Goal: Task Accomplishment & Management: Manage account settings

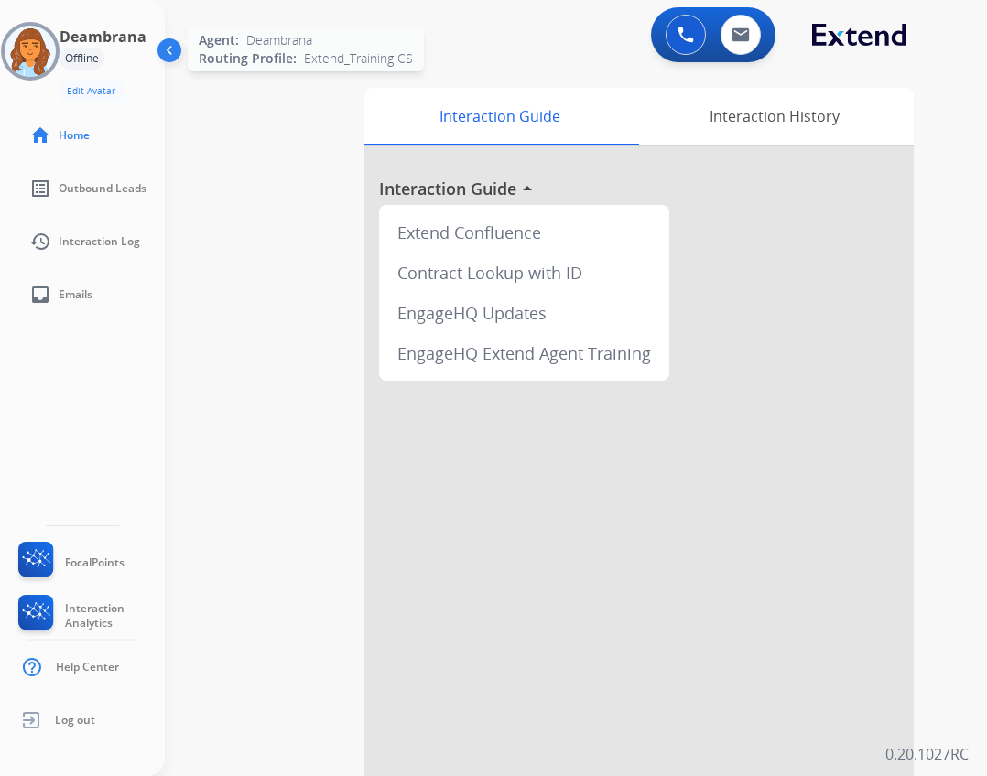
click at [43, 55] on img at bounding box center [30, 51] width 51 height 51
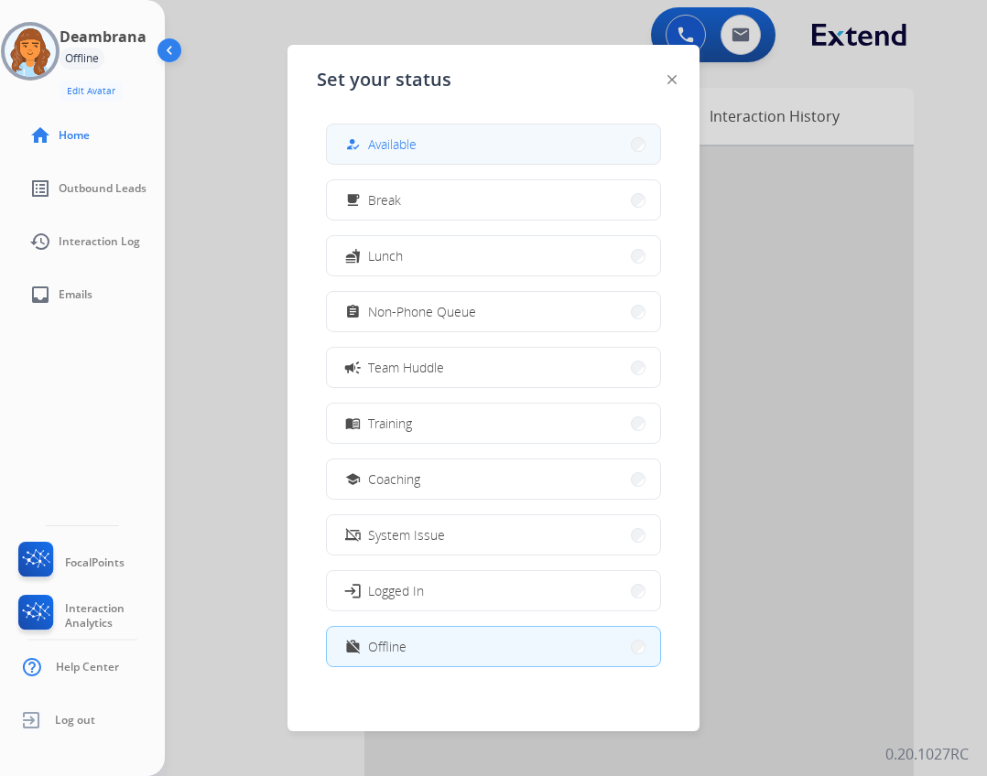
drag, startPoint x: 389, startPoint y: 158, endPoint x: 443, endPoint y: 137, distance: 58.0
click at [391, 155] on button "how_to_reg Available" at bounding box center [493, 143] width 333 height 39
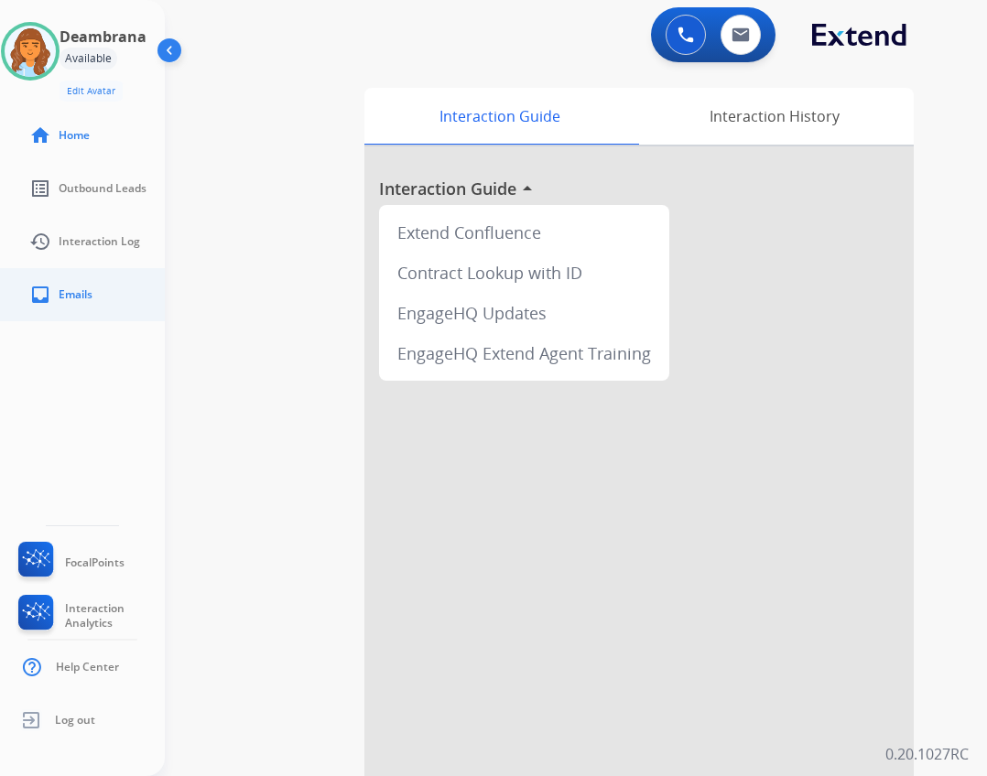
click at [87, 292] on span "Emails" at bounding box center [76, 294] width 34 height 15
select select "**********"
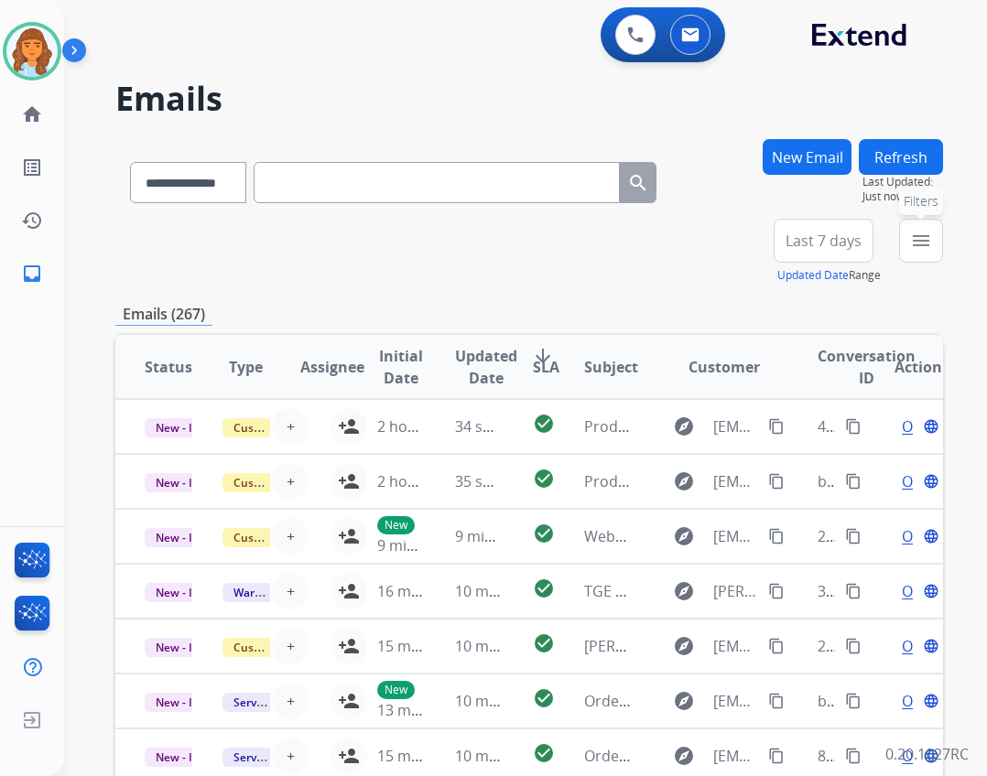
click at [931, 219] on div "menu Filters Type Claims Adjudication Customer Support Escalation Service Suppo…" at bounding box center [921, 252] width 44 height 66
click at [923, 255] on button "menu Filters" at bounding box center [921, 241] width 44 height 44
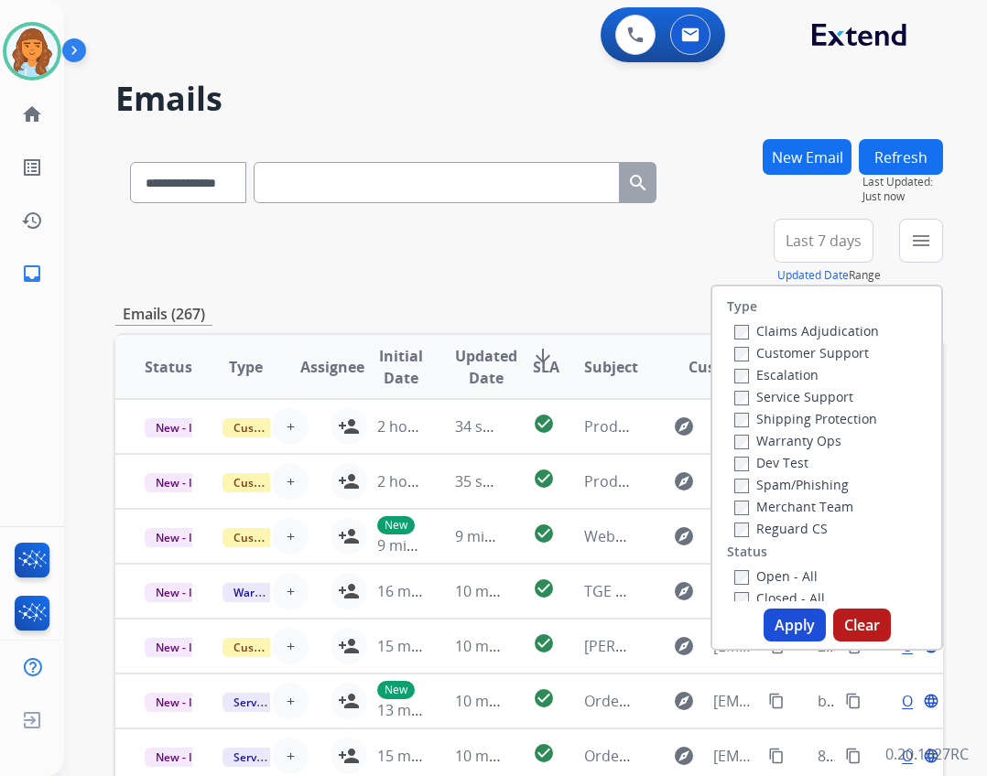
click at [763, 539] on div "Type Claims Adjudication Customer Support Escalation Service Support Shipping P…" at bounding box center [826, 443] width 229 height 315
click at [754, 540] on div "Type Claims Adjudication Customer Support Escalation Service Support Shipping P…" at bounding box center [826, 443] width 229 height 315
click at [729, 538] on div "Type Claims Adjudication Customer Support Escalation Service Support Shipping P…" at bounding box center [826, 443] width 229 height 315
click at [788, 420] on label "Shipping Protection" at bounding box center [805, 418] width 143 height 17
click at [770, 624] on button "Apply" at bounding box center [794, 625] width 62 height 33
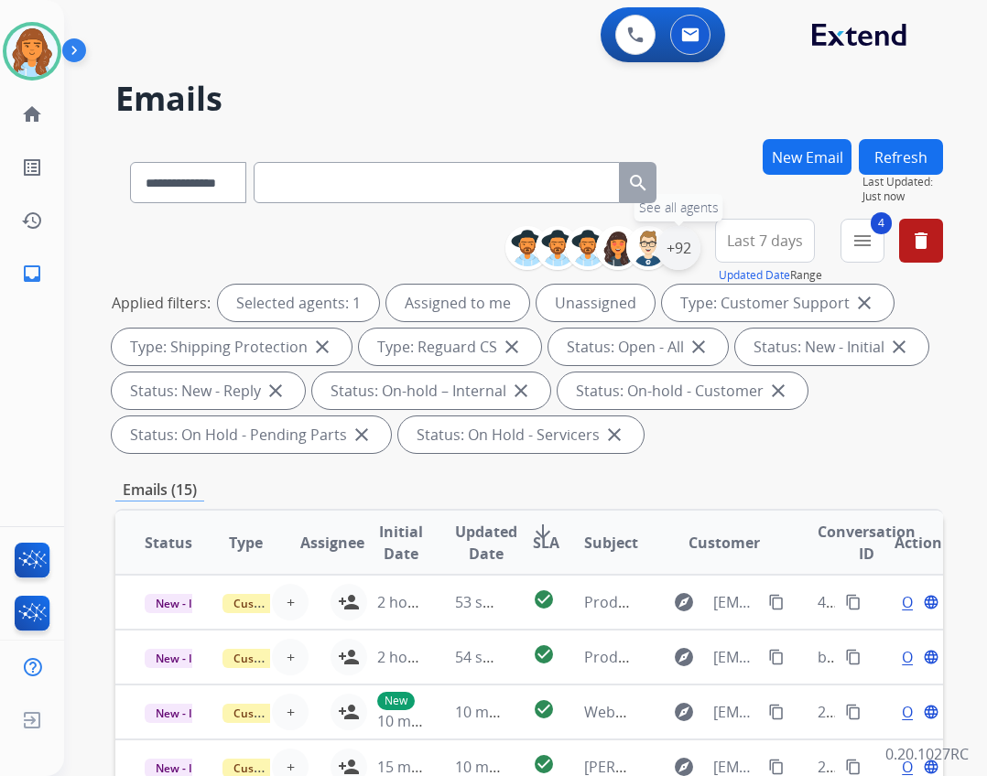
click at [683, 238] on div "+92" at bounding box center [678, 248] width 44 height 44
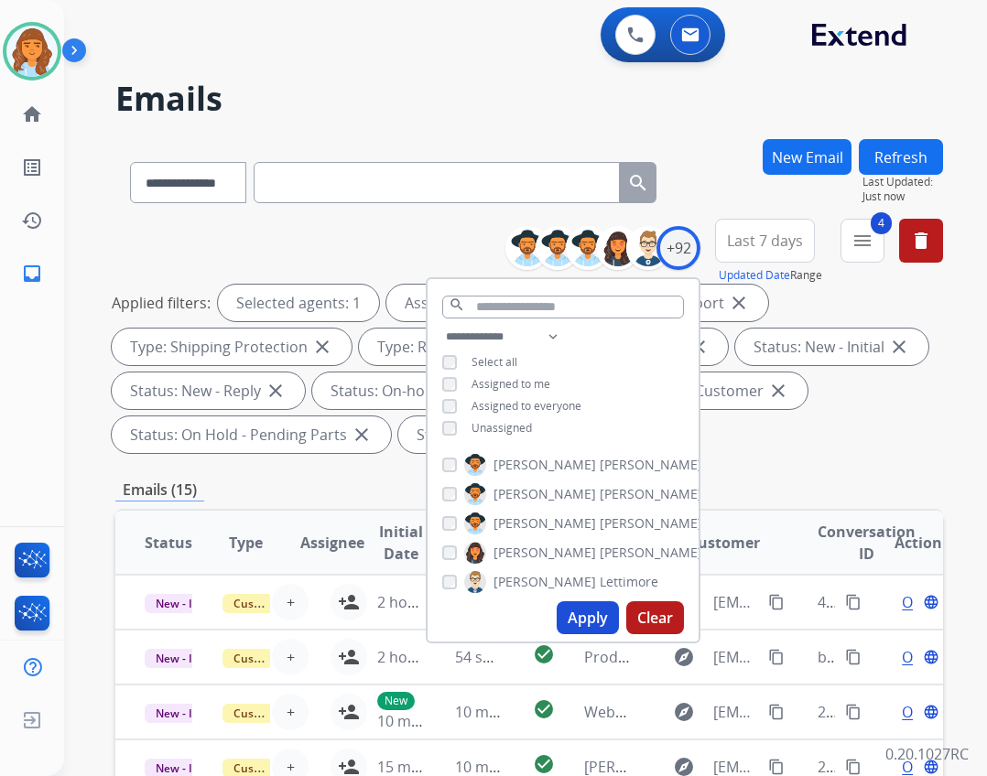
click at [568, 607] on button "Apply" at bounding box center [588, 617] width 62 height 33
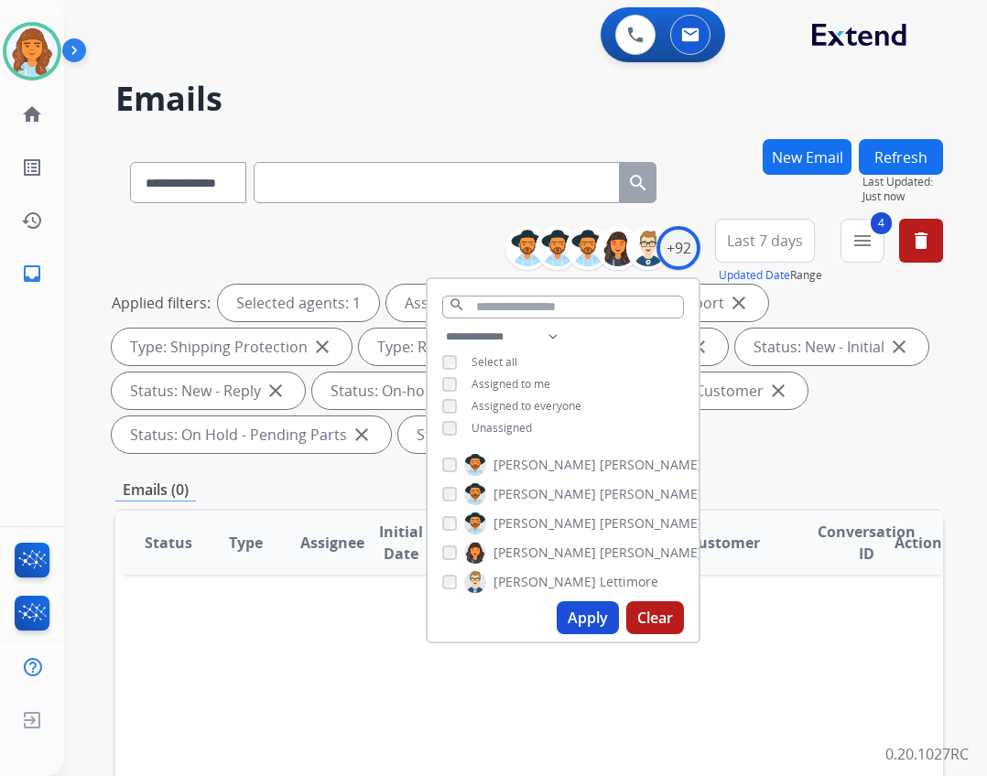
click at [866, 438] on div "Applied filters: Selected agents: 1 Assigned to me Type: Customer Support close…" at bounding box center [525, 369] width 827 height 168
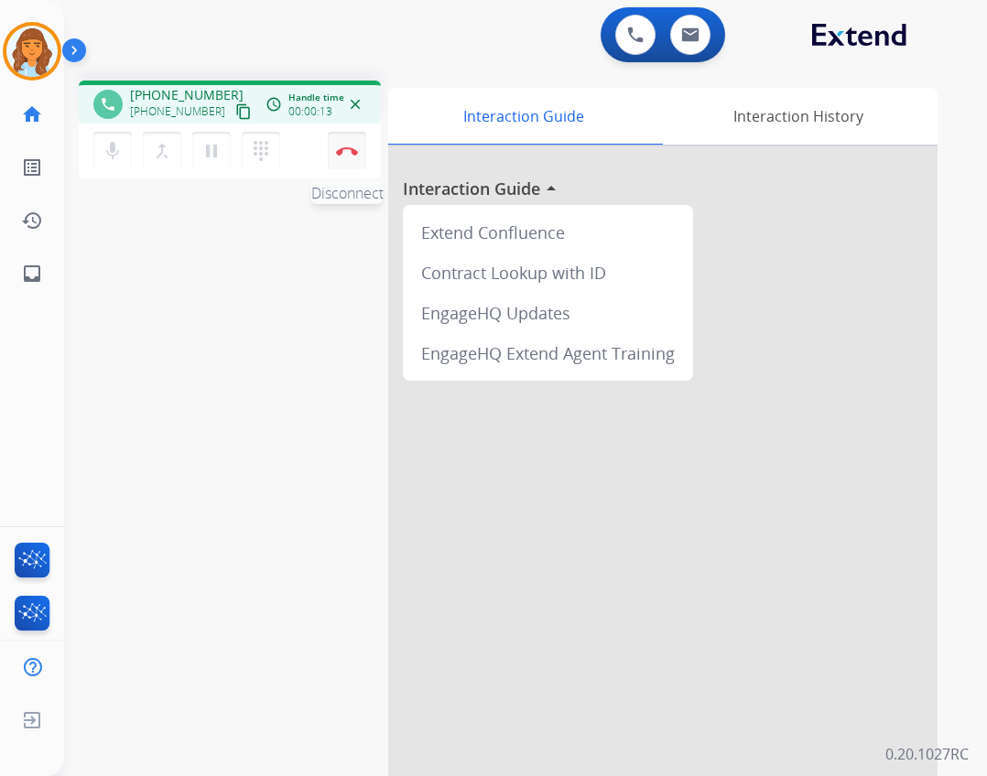
click at [335, 150] on button "Disconnect" at bounding box center [347, 151] width 38 height 38
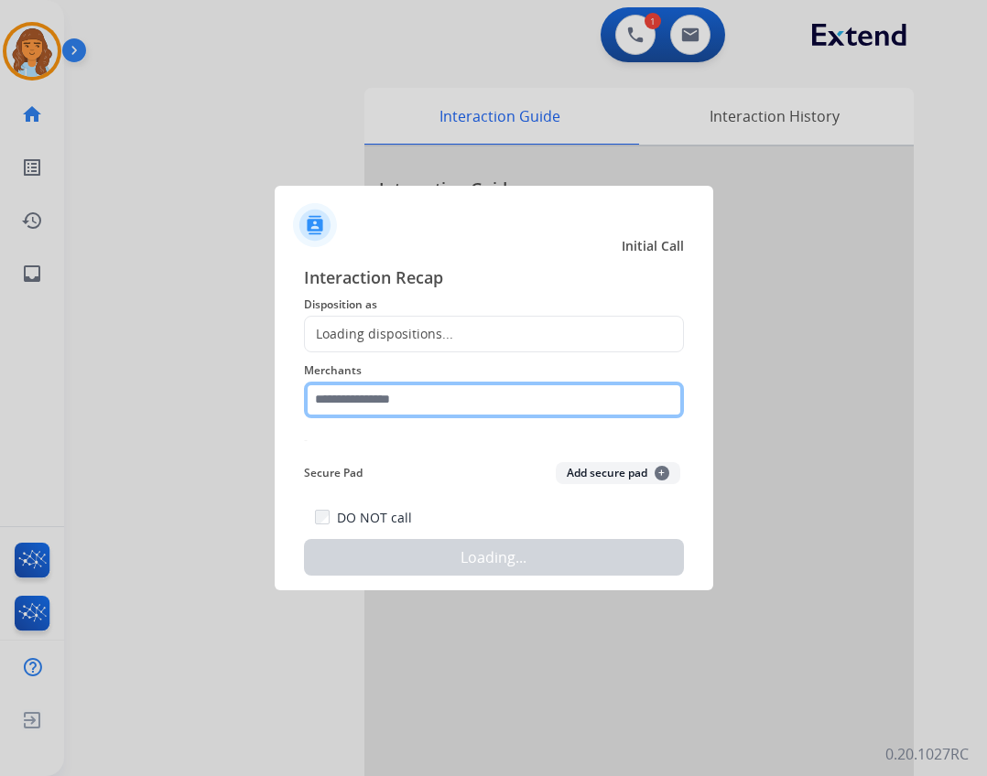
drag, startPoint x: 420, startPoint y: 401, endPoint x: 465, endPoint y: 343, distance: 73.1
click at [422, 398] on input "text" at bounding box center [494, 400] width 380 height 37
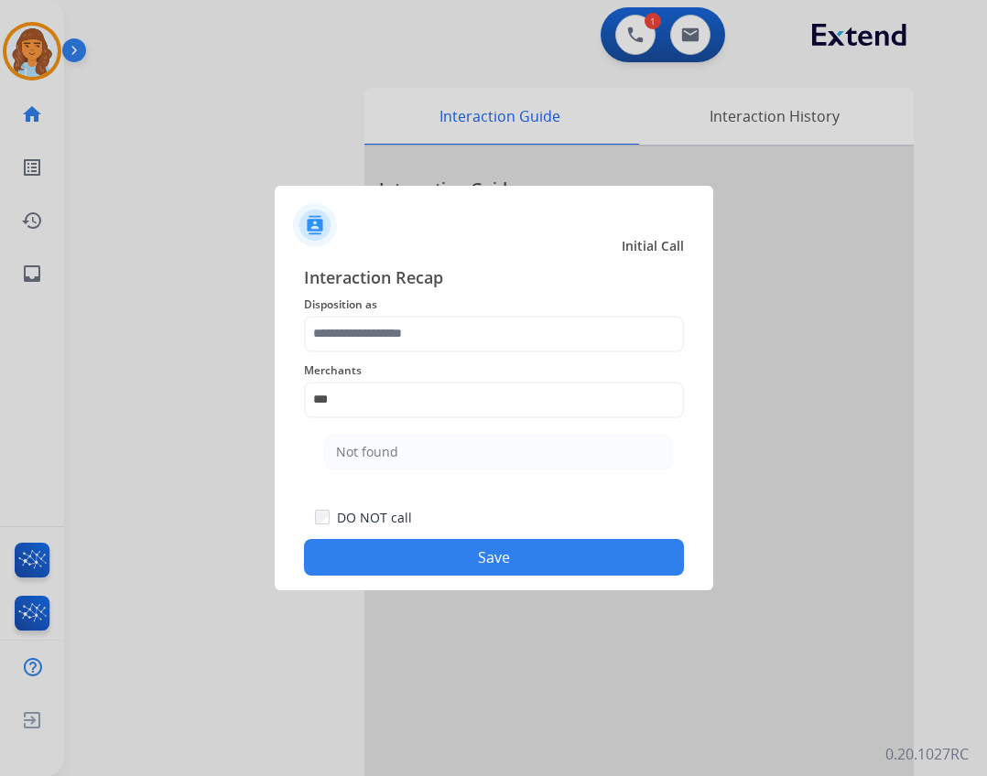
click at [529, 463] on li "Not found" at bounding box center [498, 452] width 349 height 35
type input "*********"
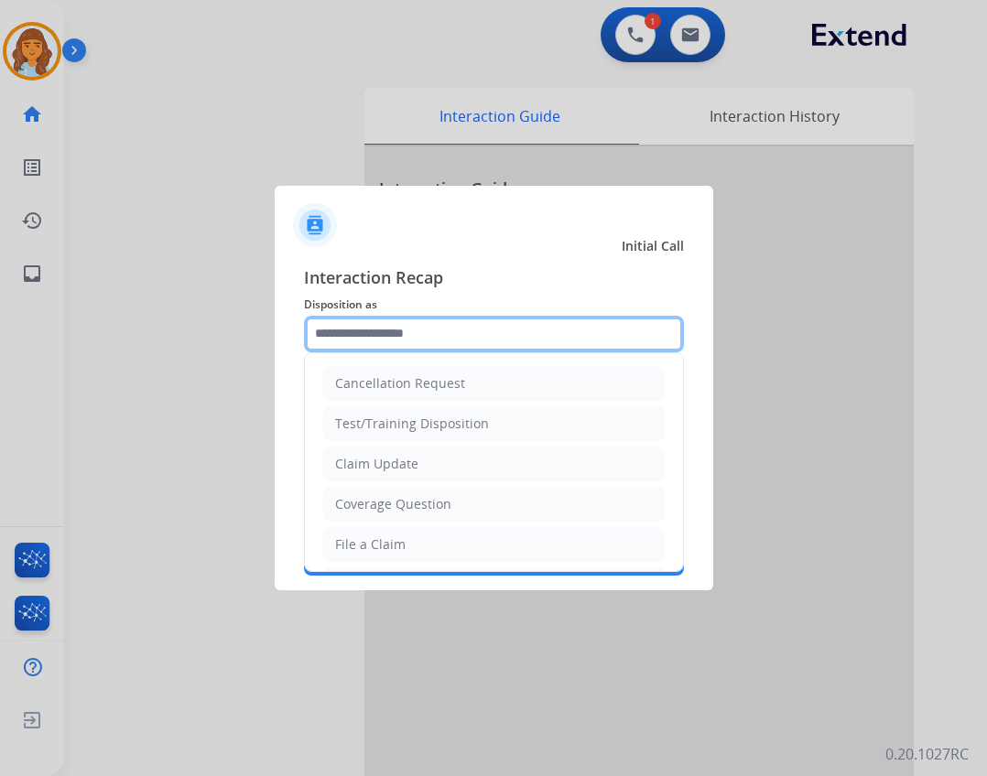
click at [503, 323] on input "text" at bounding box center [494, 334] width 380 height 37
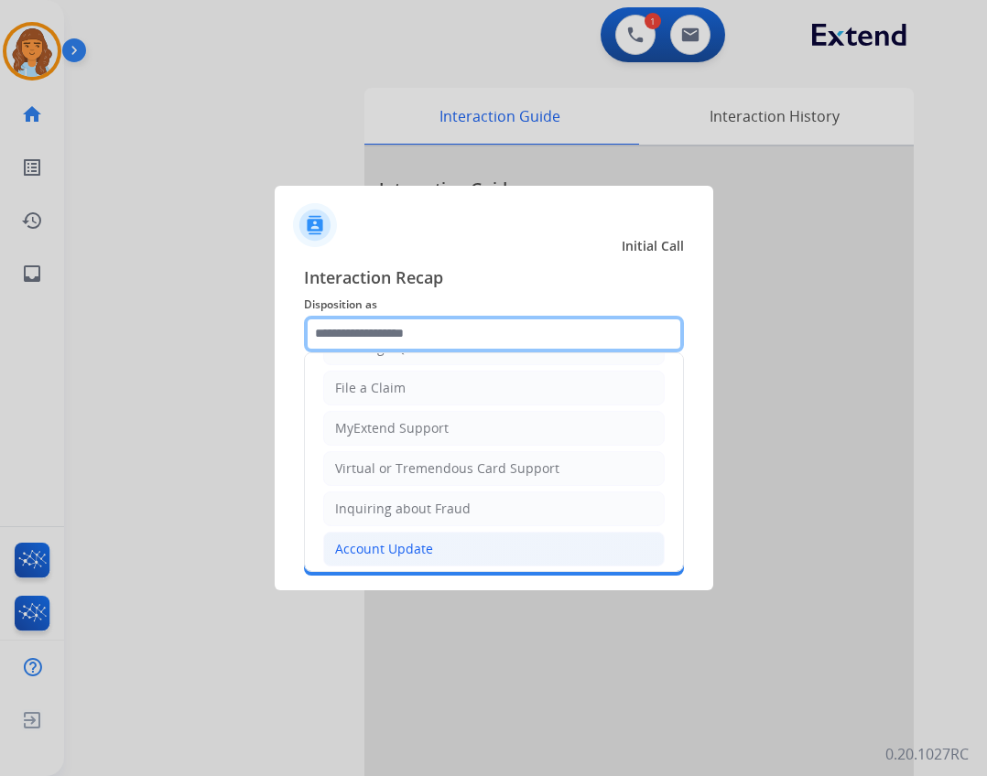
scroll to position [286, 0]
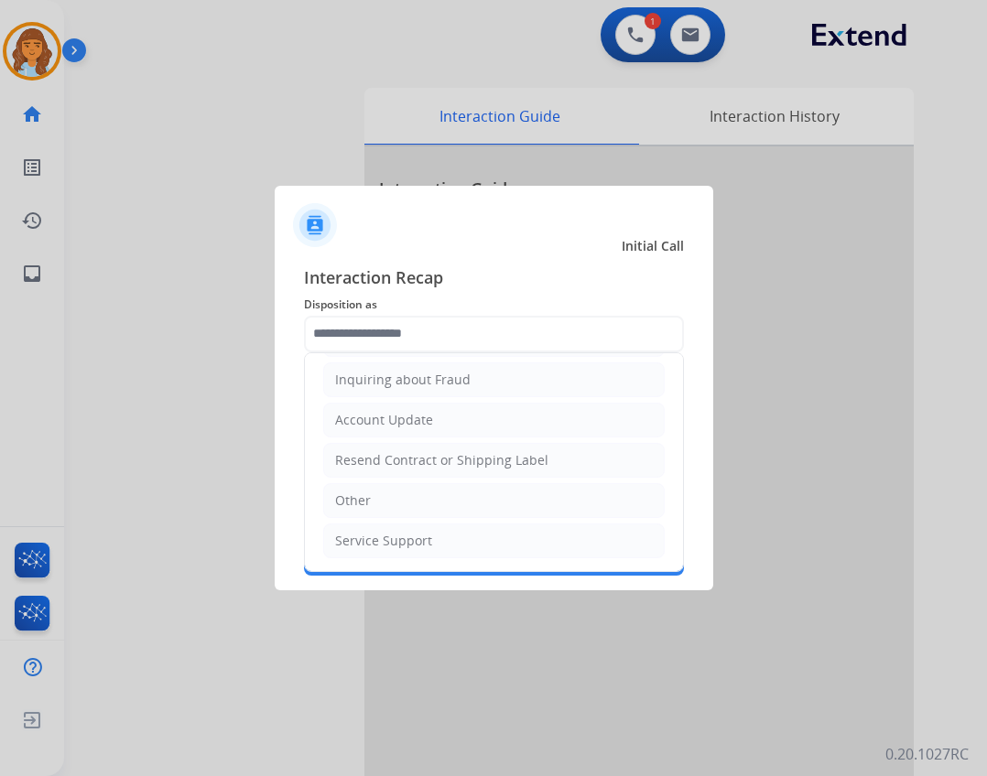
drag, startPoint x: 479, startPoint y: 496, endPoint x: 477, endPoint y: 505, distance: 9.3
click at [478, 496] on li "Other" at bounding box center [493, 500] width 341 height 35
type input "*****"
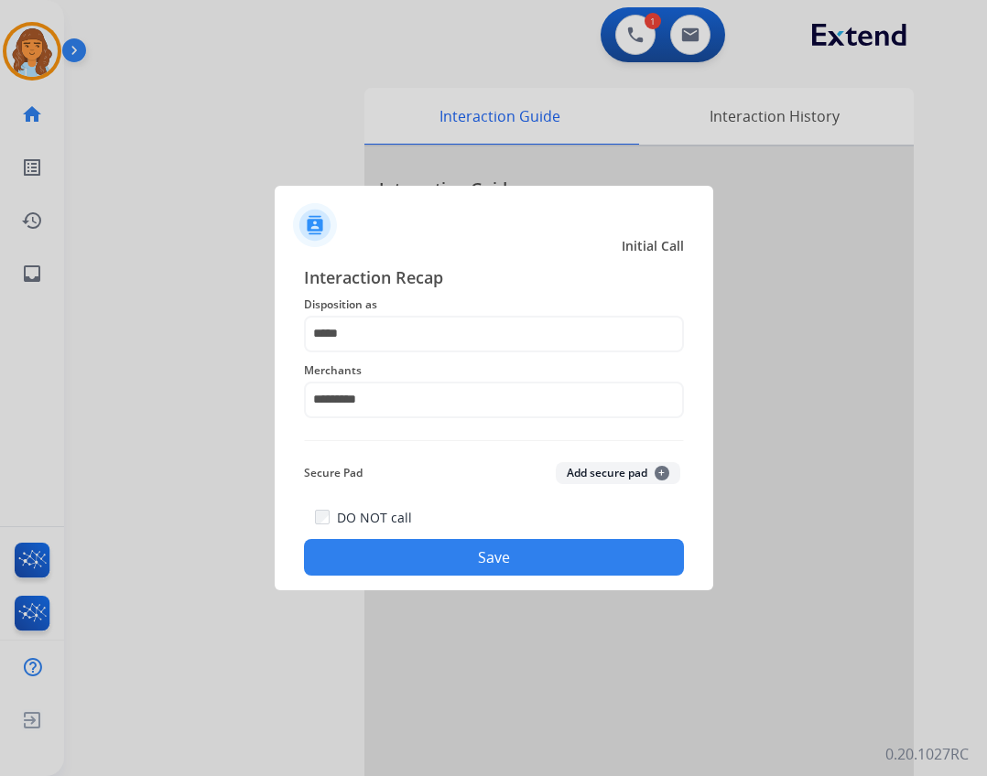
click at [485, 538] on div "DO NOT call Save" at bounding box center [494, 541] width 380 height 70
click at [499, 564] on button "Save" at bounding box center [494, 557] width 380 height 37
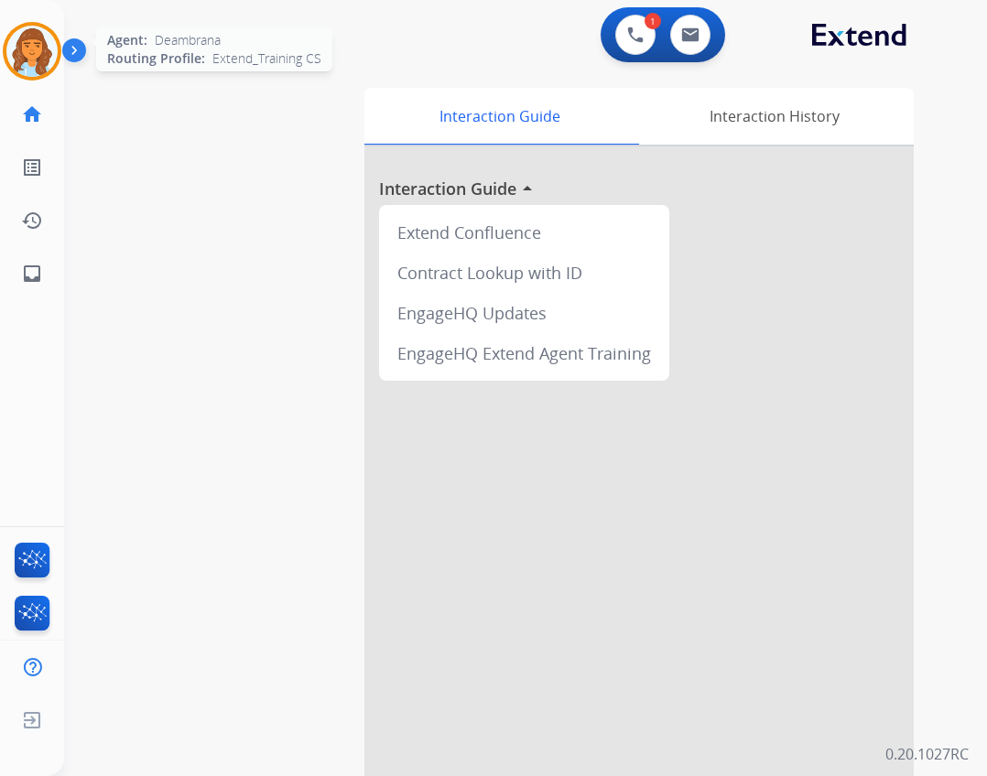
click at [20, 73] on img at bounding box center [31, 51] width 51 height 51
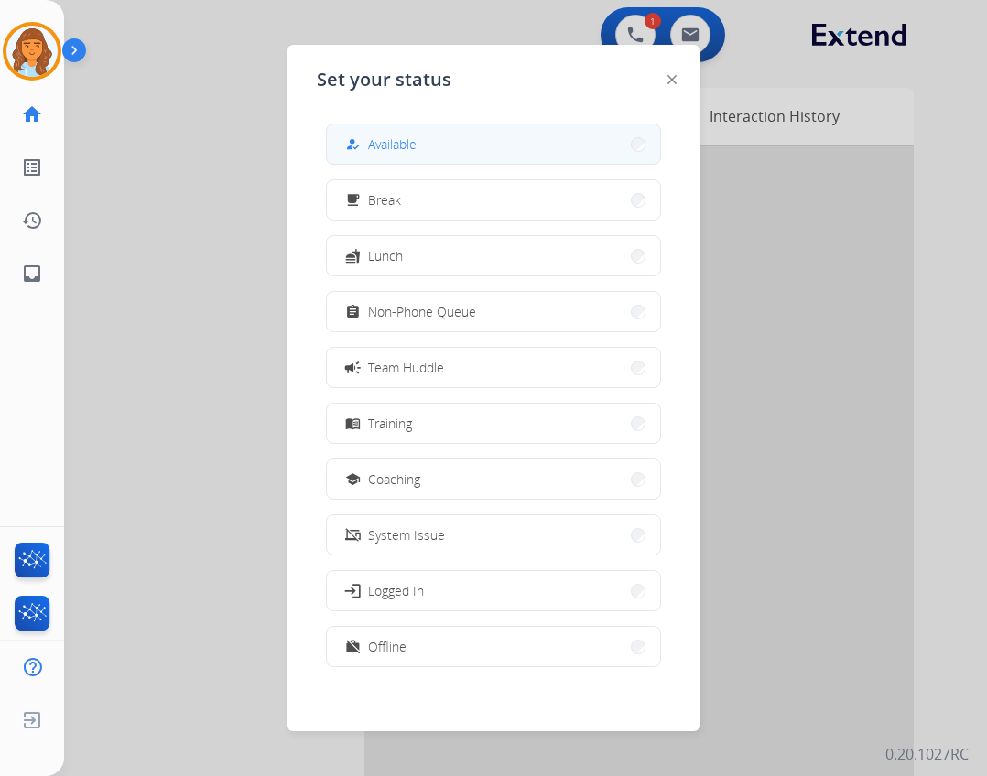
click at [363, 124] on div "how_to_reg Available free_breakfast Break fastfood Lunch assignment Non-Phone Q…" at bounding box center [493, 397] width 353 height 577
click at [365, 133] on button "how_to_reg Available" at bounding box center [493, 143] width 333 height 39
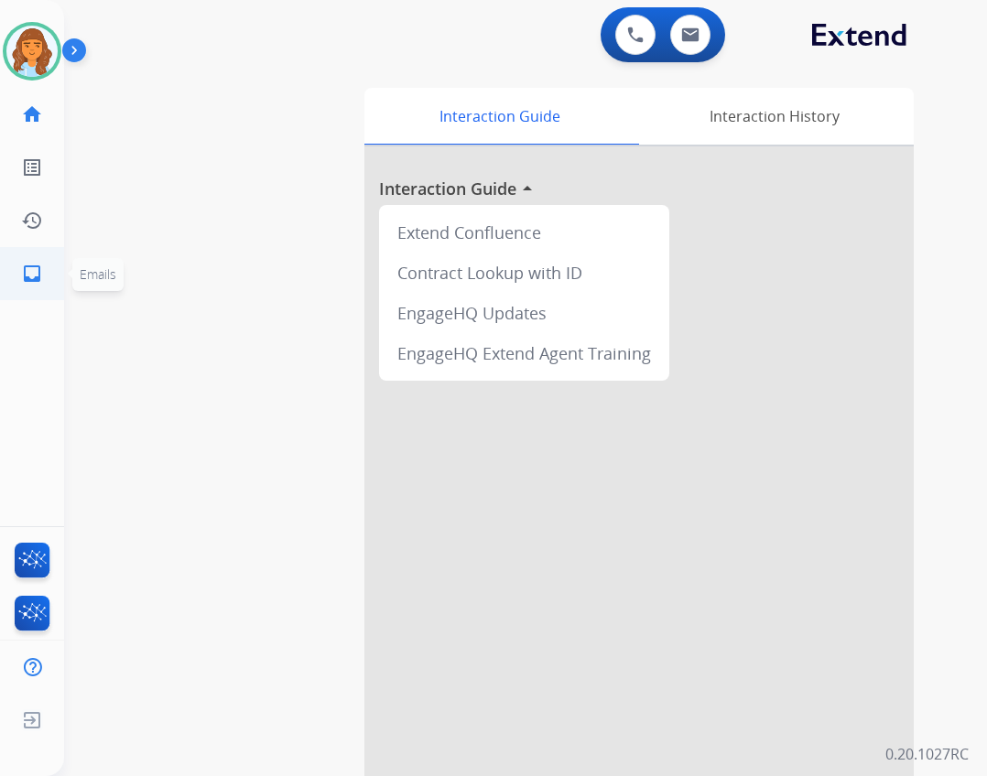
click at [50, 281] on link "inbox Emails" at bounding box center [31, 273] width 51 height 51
select select "**********"
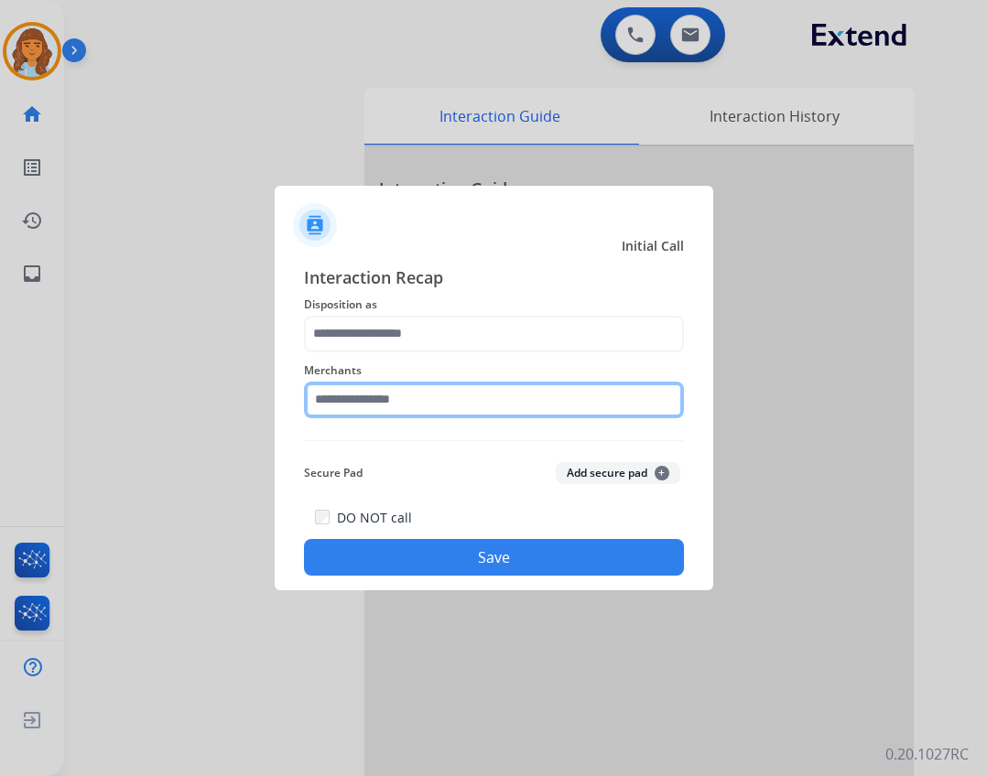
drag, startPoint x: 354, startPoint y: 414, endPoint x: 354, endPoint y: 388, distance: 25.6
click at [353, 410] on input "text" at bounding box center [494, 400] width 380 height 37
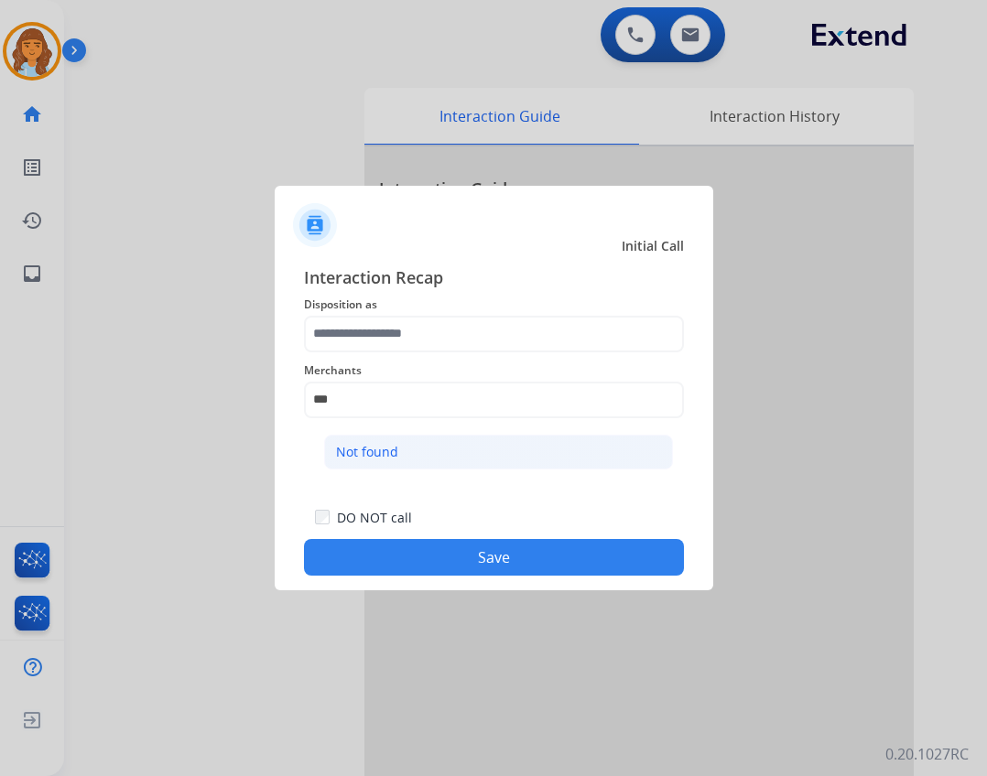
click at [476, 444] on li "Not found" at bounding box center [498, 452] width 349 height 35
type input "*********"
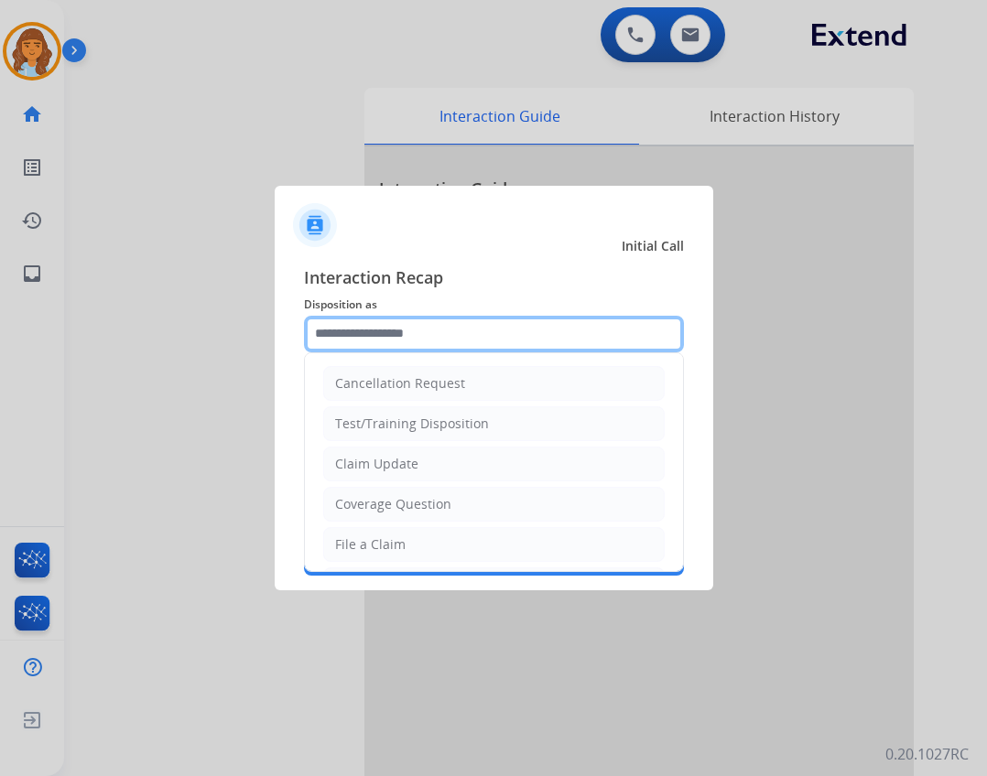
click at [438, 347] on input "text" at bounding box center [494, 334] width 380 height 37
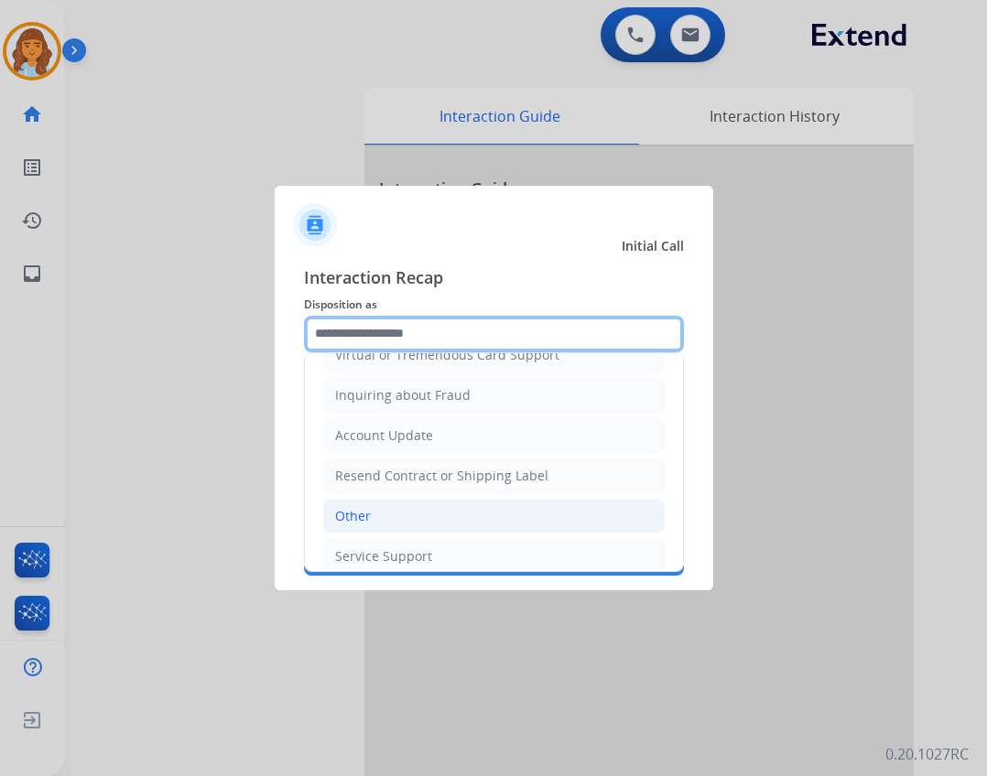
scroll to position [286, 0]
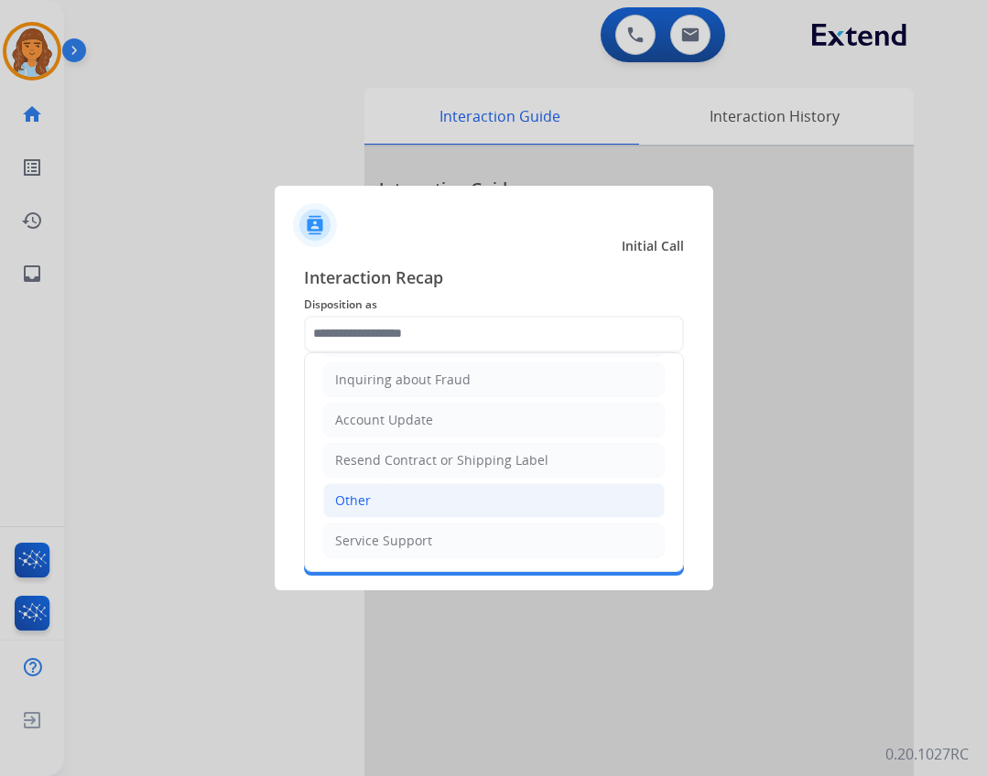
click at [408, 511] on li "Other" at bounding box center [493, 500] width 341 height 35
type input "*****"
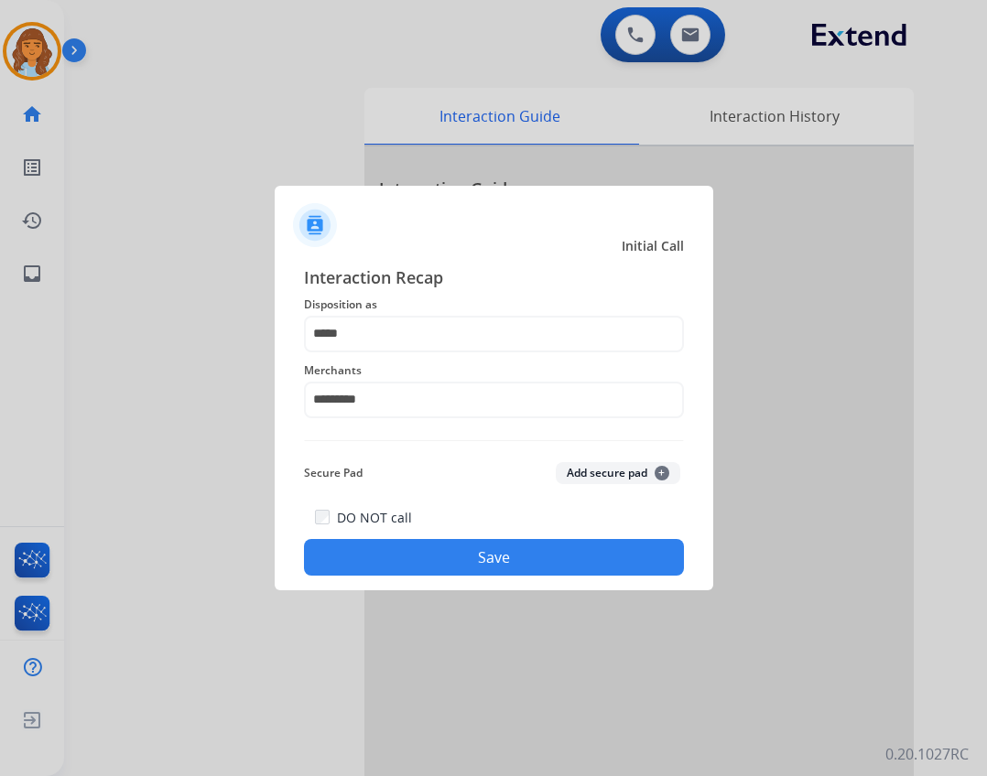
click at [419, 562] on button "Save" at bounding box center [494, 557] width 380 height 37
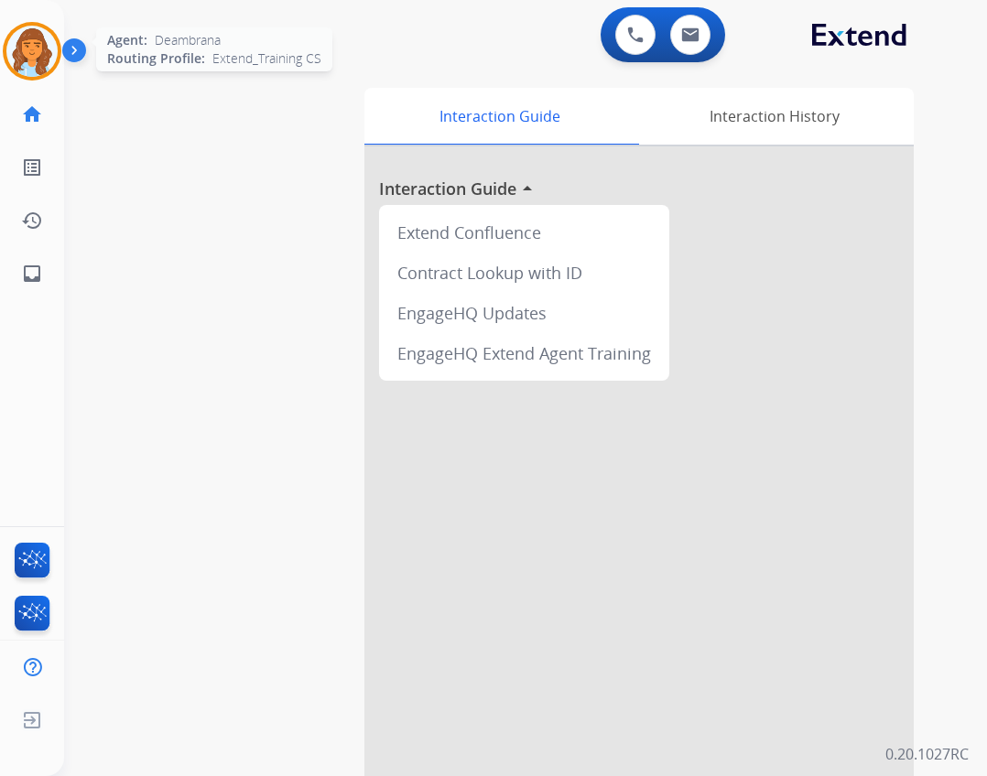
click at [41, 52] on img at bounding box center [31, 51] width 51 height 51
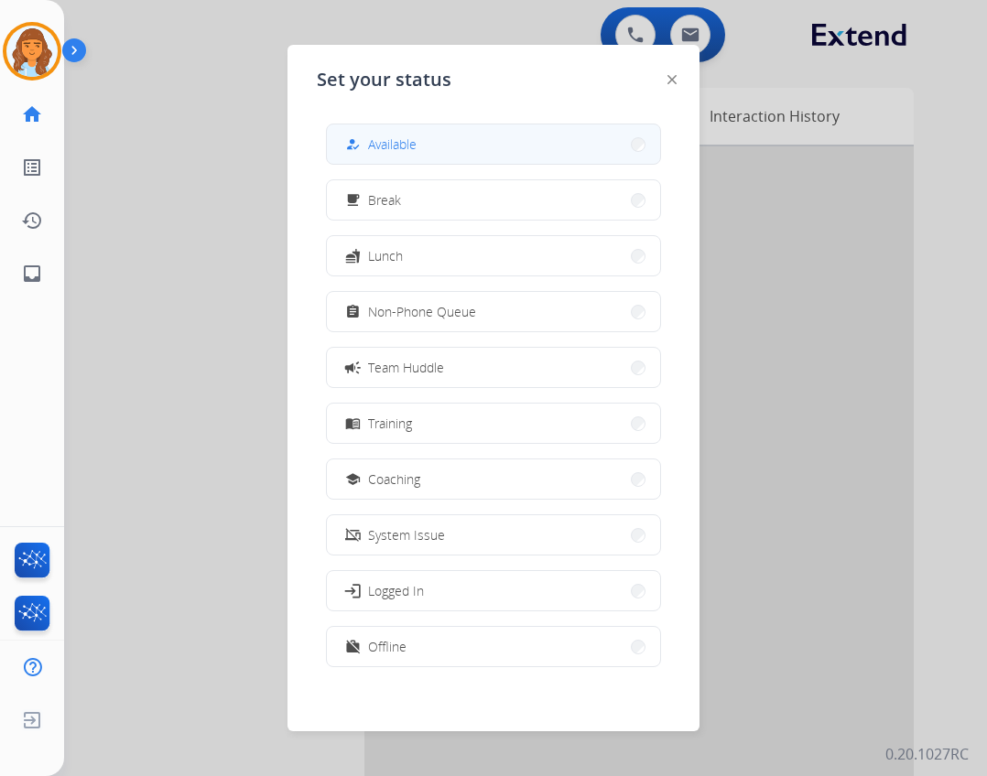
click at [382, 136] on span "Available" at bounding box center [392, 144] width 49 height 19
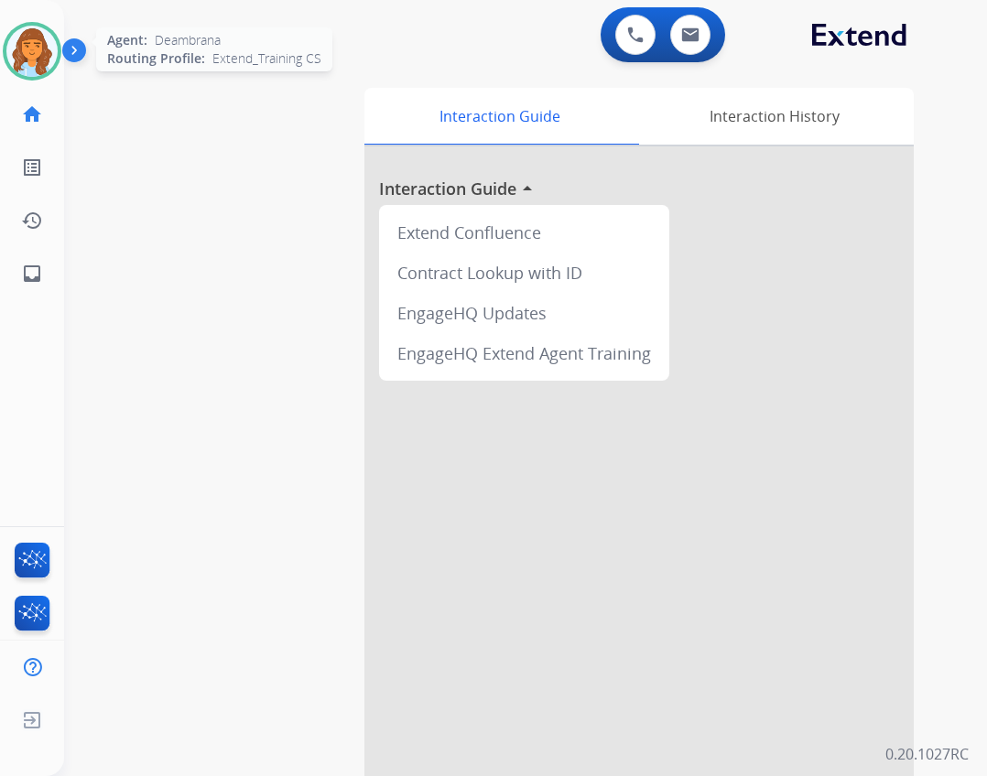
click at [31, 75] on img at bounding box center [31, 51] width 51 height 51
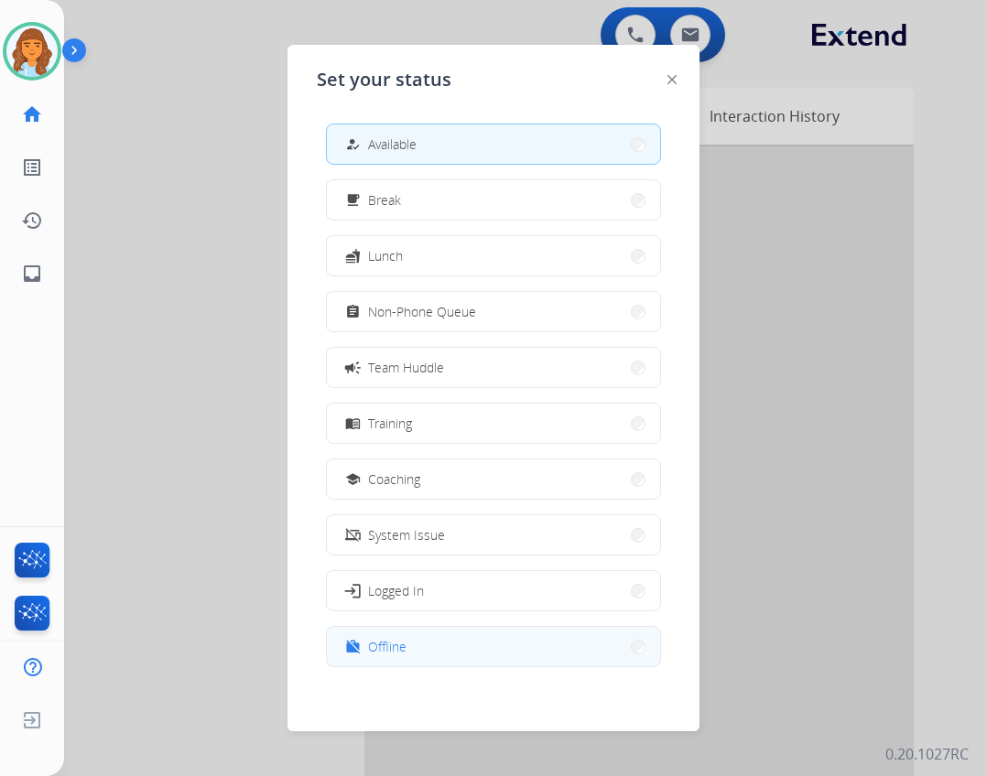
click at [339, 651] on button "work_off Offline" at bounding box center [493, 646] width 333 height 39
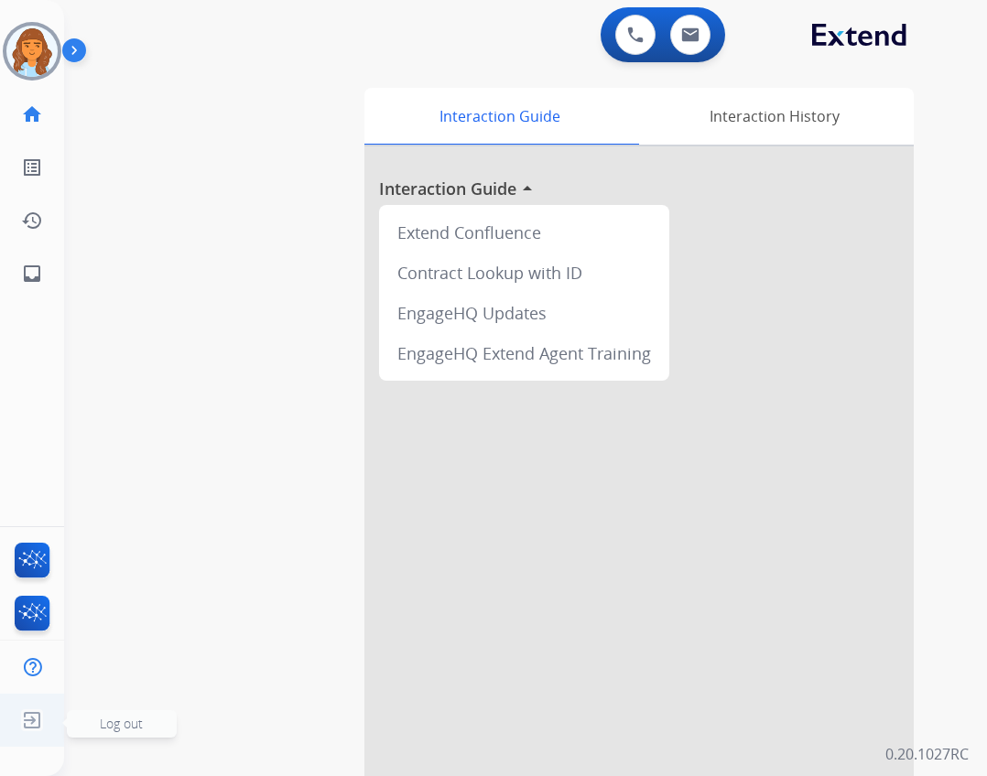
click at [20, 712] on img at bounding box center [32, 720] width 33 height 35
